Goal: Task Accomplishment & Management: Use online tool/utility

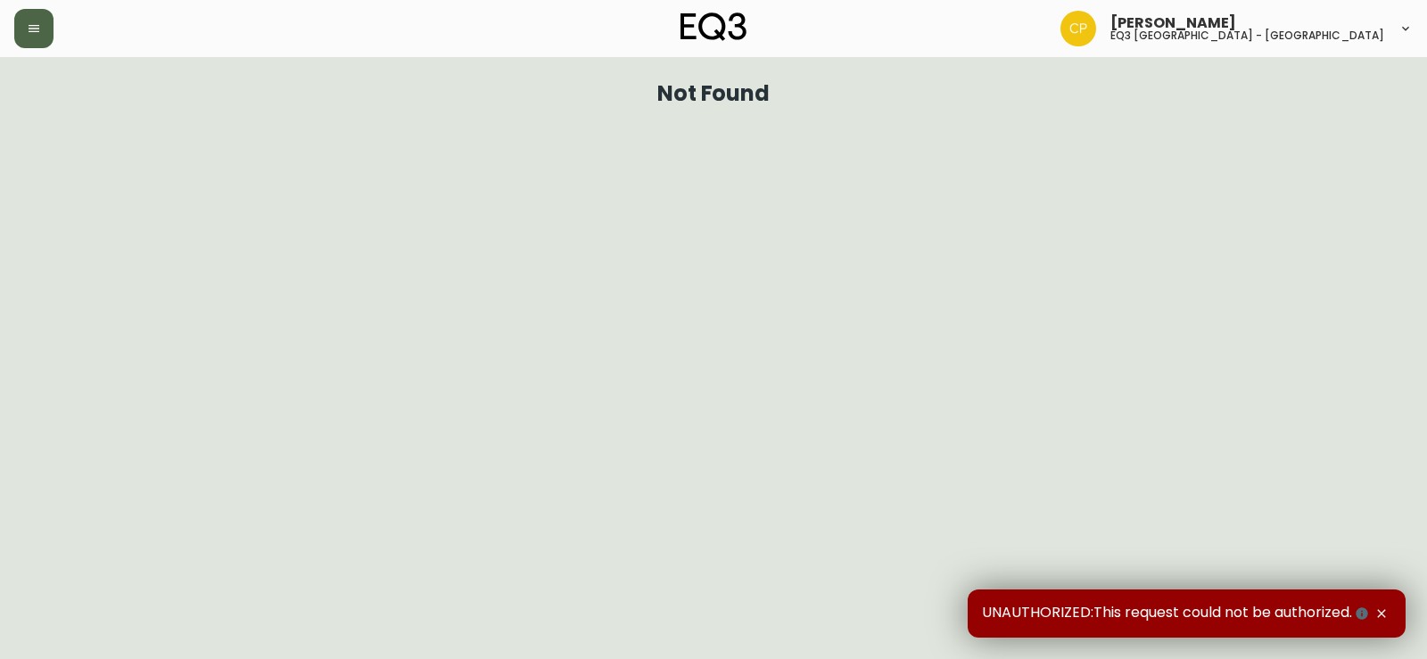
click at [25, 24] on button "button" at bounding box center [33, 28] width 39 height 39
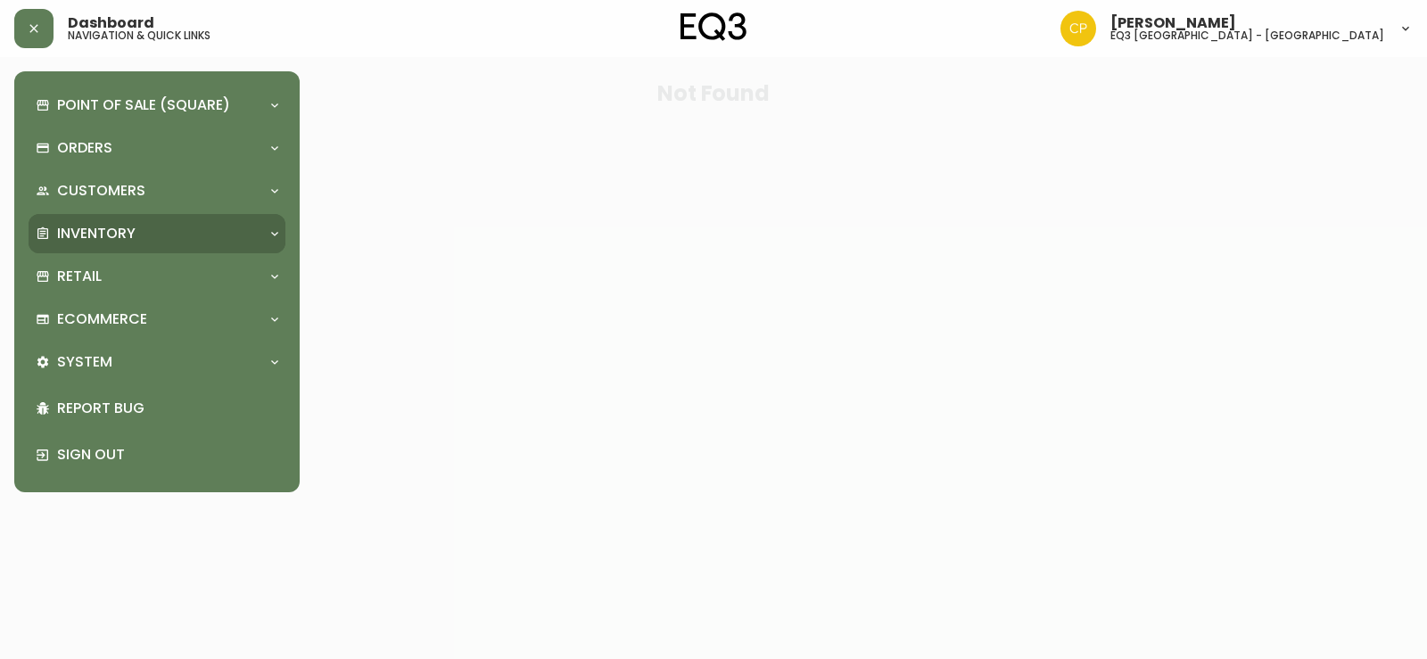
click at [122, 238] on p "Inventory" at bounding box center [96, 234] width 78 height 20
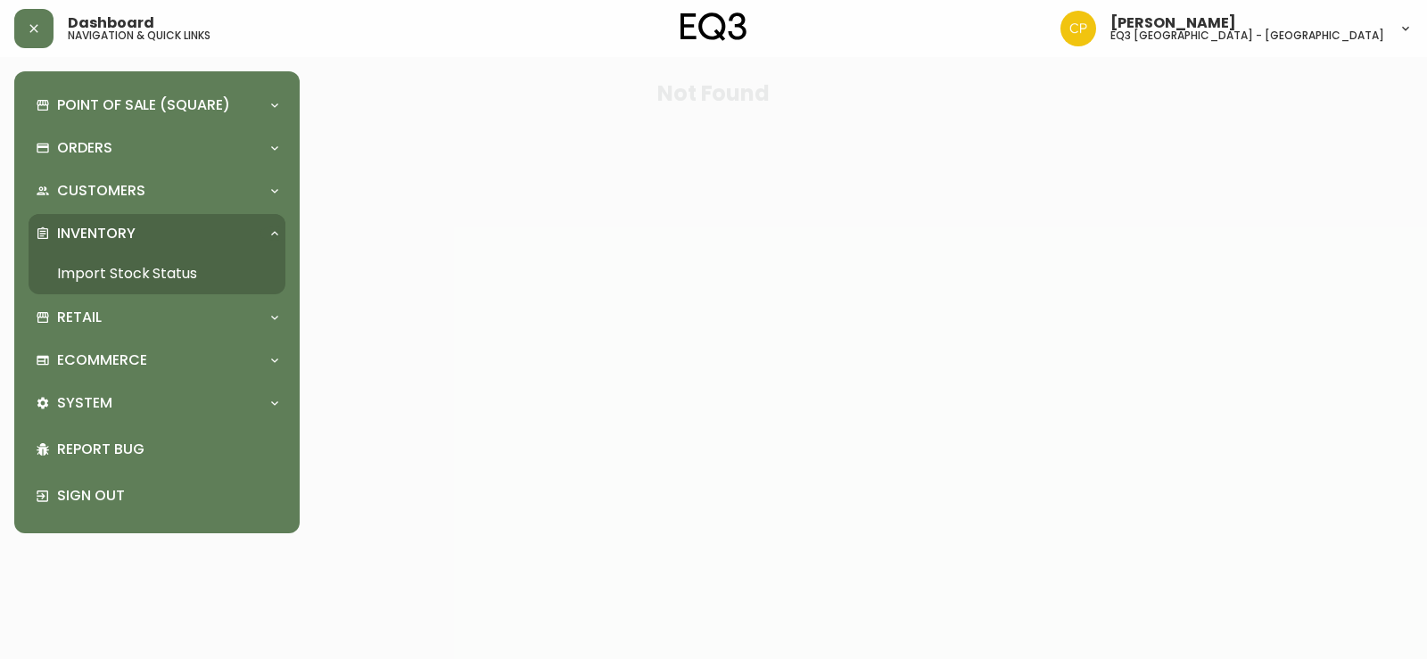
click at [141, 272] on link "Import Stock Status" at bounding box center [157, 273] width 257 height 41
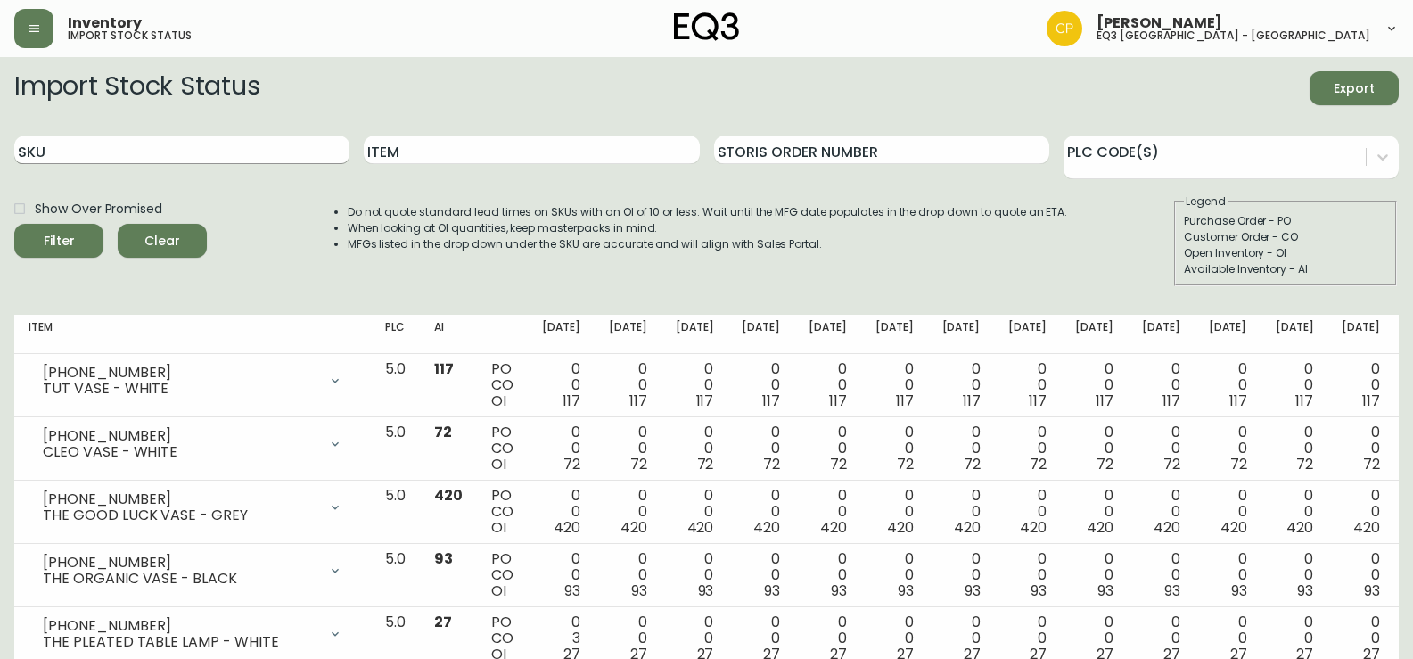
click at [212, 156] on input "SKU" at bounding box center [181, 150] width 335 height 29
paste input "[PHONE_NUMBER]"
type input "[PHONE_NUMBER]"
click at [14, 224] on button "Filter" at bounding box center [58, 241] width 89 height 34
